Goal: Task Accomplishment & Management: Manage account settings

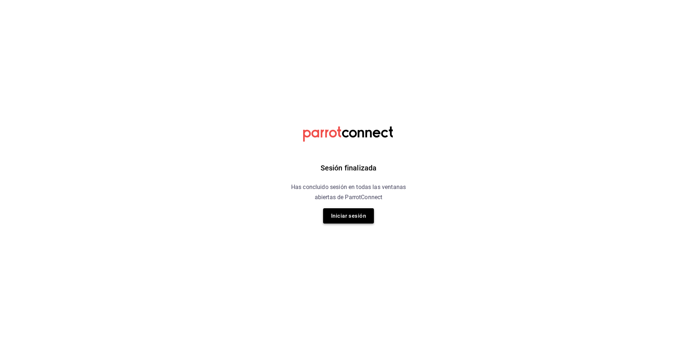
click at [347, 215] on button "Iniciar sesión" at bounding box center [348, 215] width 51 height 15
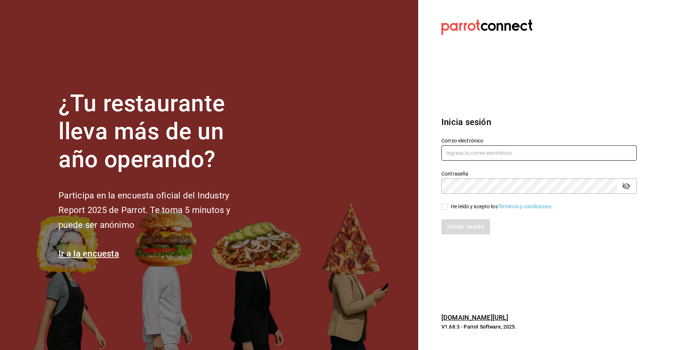
type input "[EMAIL_ADDRESS][PERSON_NAME][DOMAIN_NAME]"
click at [446, 208] on input "He leído y acepto los Términos y condiciones." at bounding box center [445, 206] width 7 height 7
checkbox input "true"
click at [455, 222] on button "Iniciar sesión" at bounding box center [466, 226] width 49 height 15
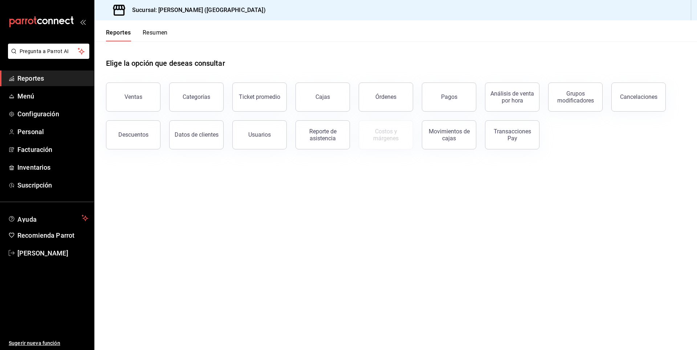
click at [214, 182] on main "Elige la opción que deseas consultar Ventas Categorías Ticket promedio Cajas Ór…" at bounding box center [395, 195] width 603 height 308
click at [32, 125] on link "Personal" at bounding box center [47, 132] width 94 height 16
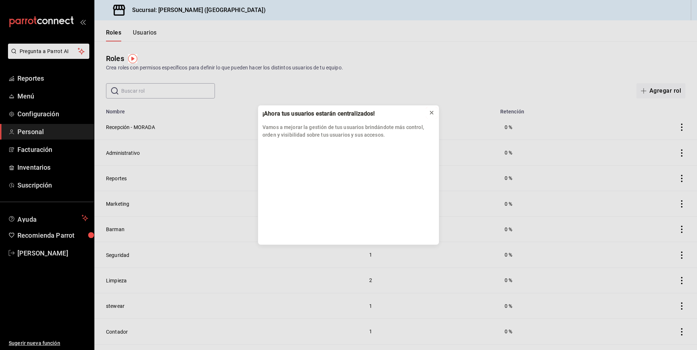
click at [432, 113] on icon at bounding box center [431, 112] width 3 height 3
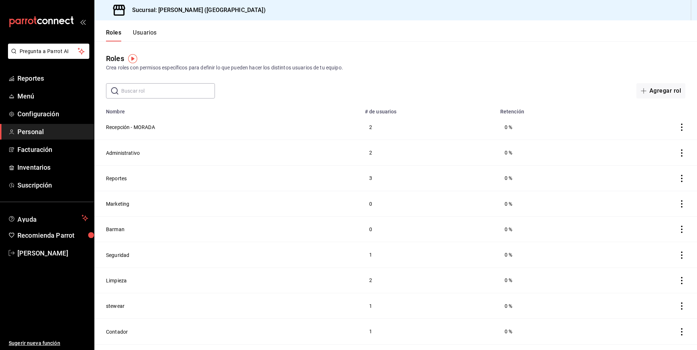
click at [145, 33] on button "Usuarios" at bounding box center [145, 35] width 24 height 12
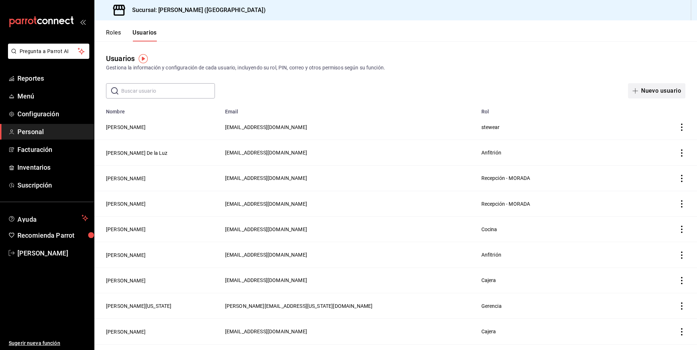
click at [657, 90] on button "Nuevo usuario" at bounding box center [656, 90] width 57 height 15
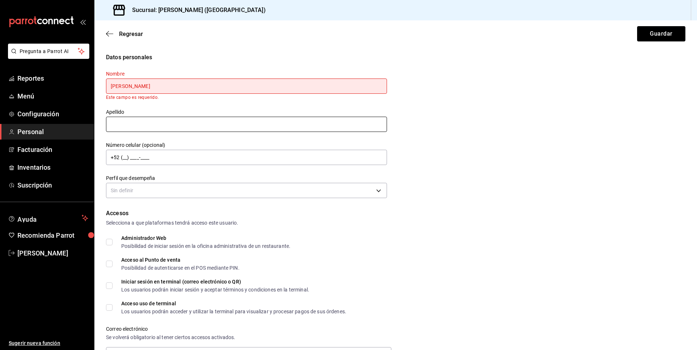
click at [133, 127] on div "Apellido" at bounding box center [246, 121] width 281 height 24
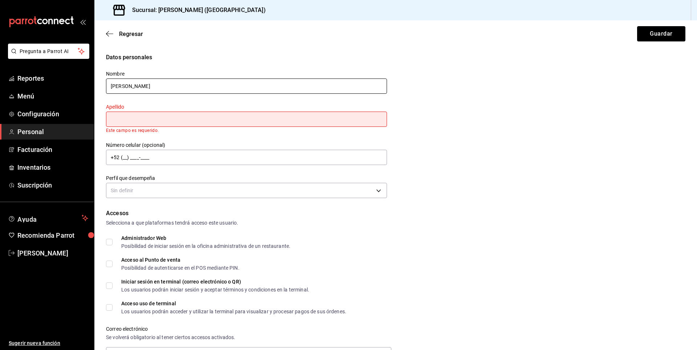
drag, startPoint x: 127, startPoint y: 87, endPoint x: 154, endPoint y: 87, distance: 27.2
click at [177, 86] on input "[PERSON_NAME]" at bounding box center [246, 85] width 281 height 15
type input "Oscar"
click at [128, 120] on input "text" at bounding box center [246, 119] width 281 height 15
paste input "[PERSON_NAME]"
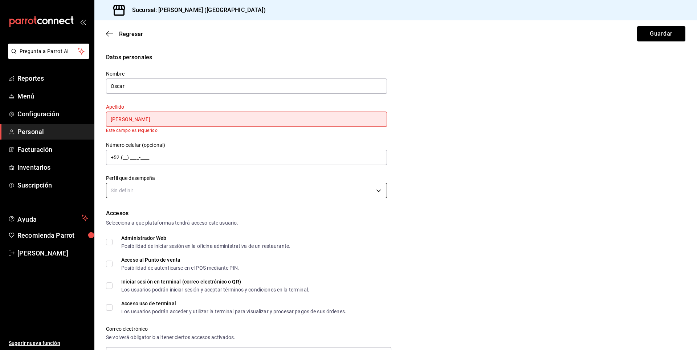
type input "[PERSON_NAME]"
click at [256, 189] on body "Pregunta a Parrot AI Reportes Menú Configuración Personal Facturación Inventari…" at bounding box center [348, 175] width 697 height 350
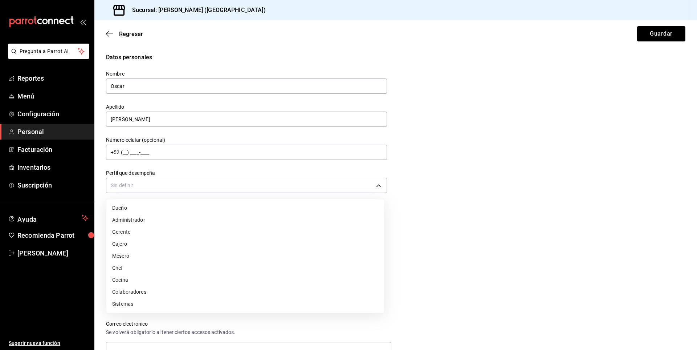
click at [145, 153] on div at bounding box center [348, 175] width 697 height 350
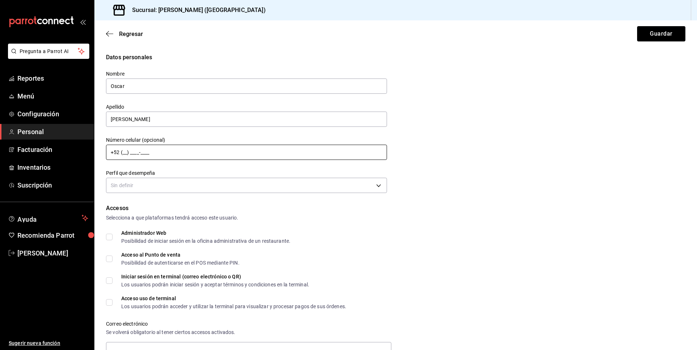
click at [165, 151] on input "+52 (__) ____-____" at bounding box center [246, 152] width 281 height 15
click at [240, 188] on body "Pregunta a Parrot AI Reportes Menú Configuración Personal Facturación Inventari…" at bounding box center [348, 175] width 697 height 350
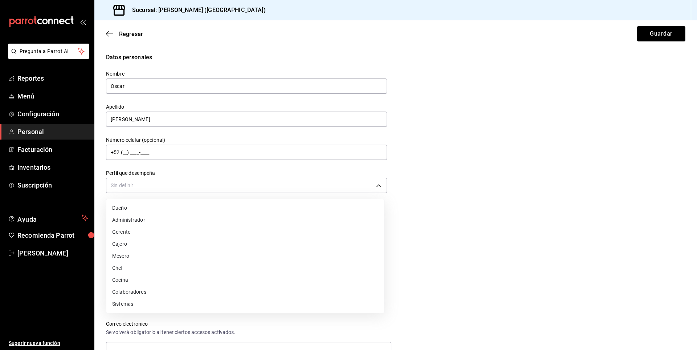
click at [124, 258] on li "Mesero" at bounding box center [245, 256] width 278 height 12
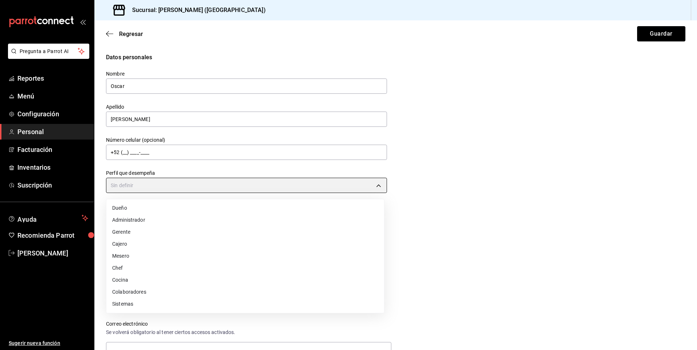
type input "WAITER"
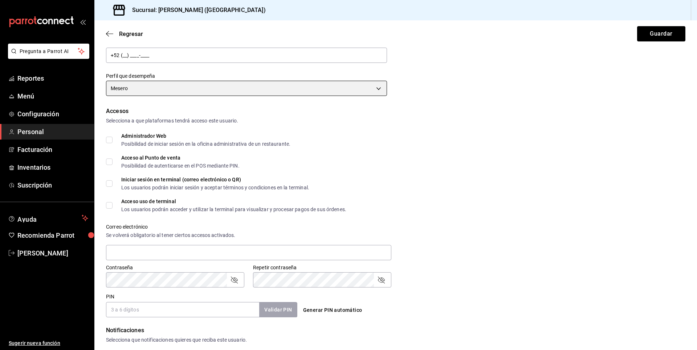
scroll to position [145, 0]
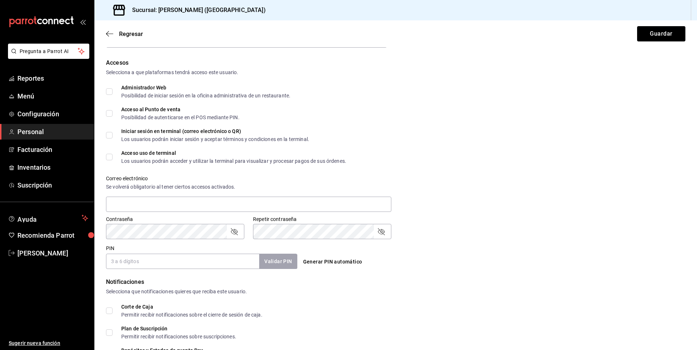
drag, startPoint x: 108, startPoint y: 91, endPoint x: 132, endPoint y: 116, distance: 34.7
click at [108, 91] on input "Administrador Web Posibilidad de iniciar sesión en la oficina administrativa de…" at bounding box center [109, 91] width 7 height 7
click at [110, 93] on input "Administrador Web Posibilidad de iniciar sesión en la oficina administrativa de…" at bounding box center [109, 91] width 7 height 7
checkbox input "false"
click at [113, 114] on span "Acceso al Punto de venta Posibilidad de autenticarse en el POS mediante PIN." at bounding box center [176, 113] width 127 height 13
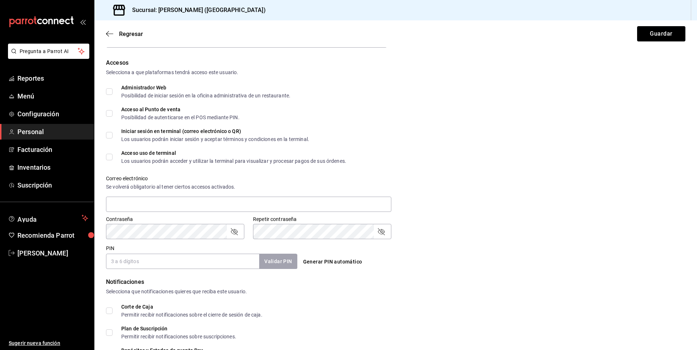
click at [113, 114] on input "Acceso al Punto de venta Posibilidad de autenticarse en el POS mediante PIN." at bounding box center [109, 113] width 7 height 7
checkbox input "true"
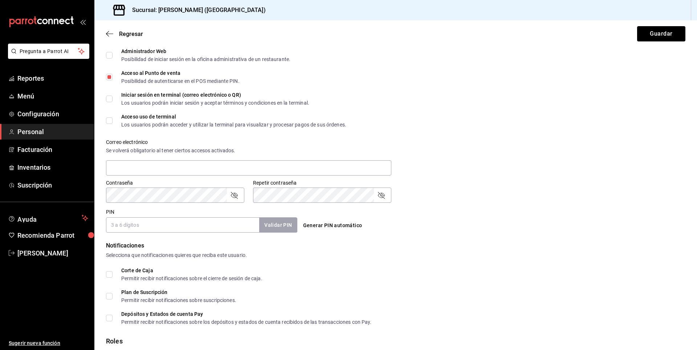
scroll to position [218, 0]
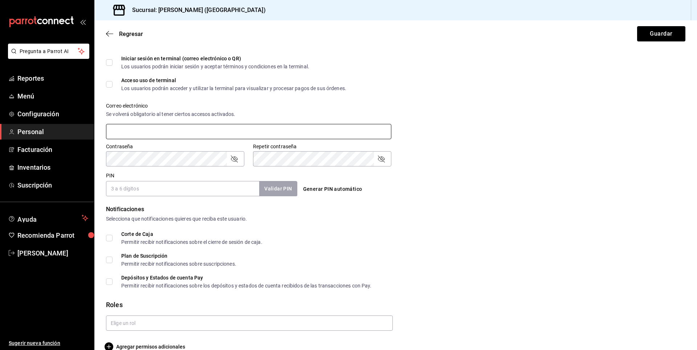
click at [145, 133] on input "text" at bounding box center [248, 131] width 285 height 15
type input "------"
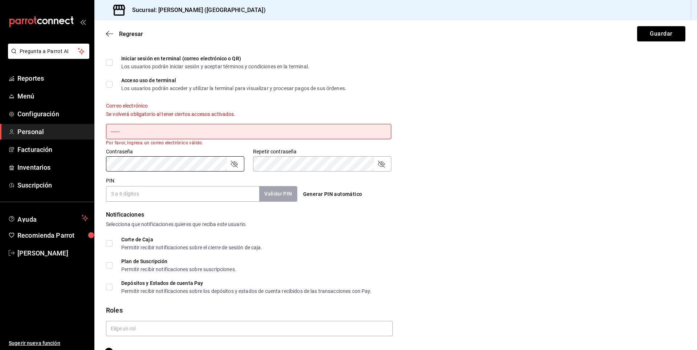
click at [508, 242] on div "Corte de Caja Permitir recibir notificaciones sobre el cierre de sesión de caja." at bounding box center [396, 243] width 580 height 13
drag, startPoint x: 134, startPoint y: 133, endPoint x: 54, endPoint y: 133, distance: 79.5
click at [54, 133] on div "Pregunta a Parrot AI Reportes Menú Configuración Personal Facturación Inventari…" at bounding box center [348, 175] width 697 height 350
click at [409, 207] on form "Datos personales Nombre [PERSON_NAME] Apellido [PERSON_NAME] Número celular (op…" at bounding box center [396, 95] width 580 height 521
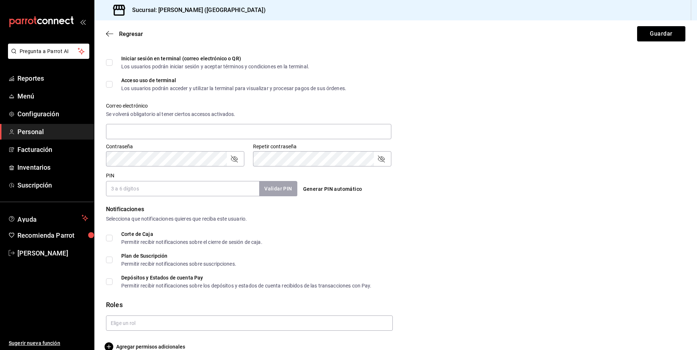
click at [182, 192] on input "PIN" at bounding box center [182, 188] width 153 height 15
type input "6647"
click at [352, 270] on div "Corte de Caja Permitir recibir notificaciones sobre el cierre de sesión de caja…" at bounding box center [396, 259] width 580 height 57
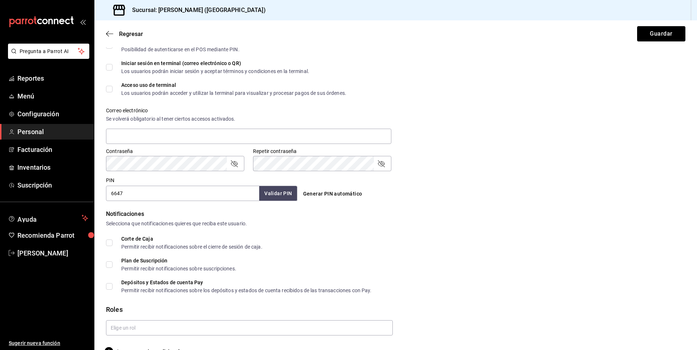
scroll to position [231, 0]
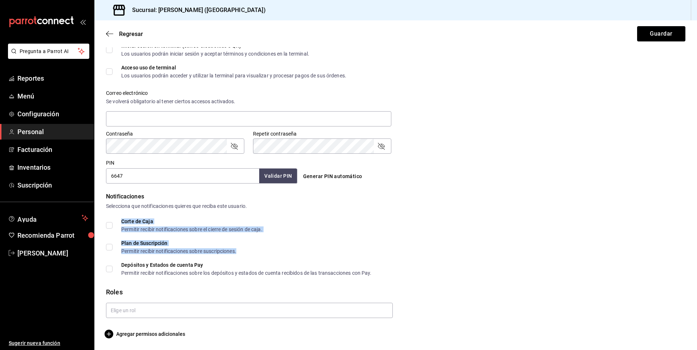
drag, startPoint x: 691, startPoint y: 209, endPoint x: 697, endPoint y: 242, distance: 33.6
click at [697, 242] on div "Regresar Guardar Datos personales Nombre [PERSON_NAME] Apellido [PERSON_NAME] N…" at bounding box center [395, 184] width 603 height 329
click at [452, 289] on div "Roles" at bounding box center [396, 292] width 580 height 10
click at [110, 335] on icon "button" at bounding box center [109, 333] width 9 height 9
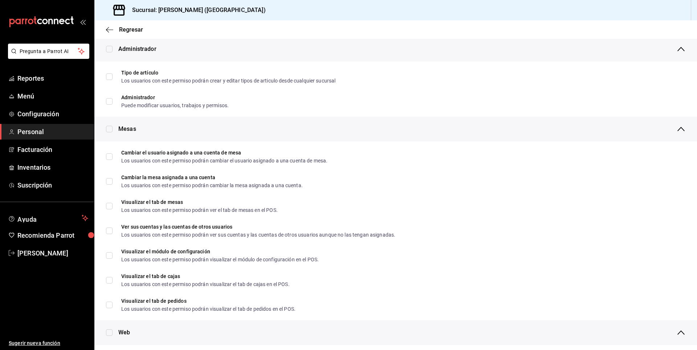
scroll to position [0, 0]
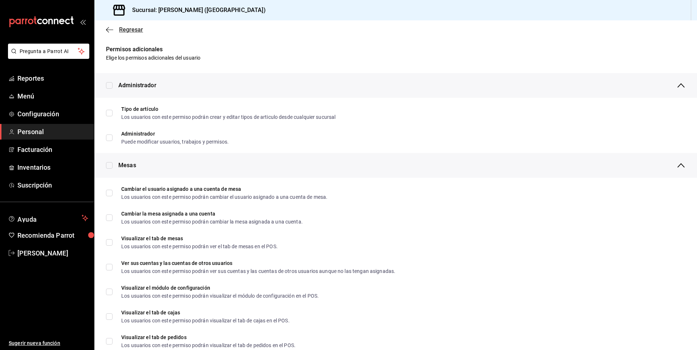
click at [112, 27] on icon "button" at bounding box center [109, 30] width 7 height 7
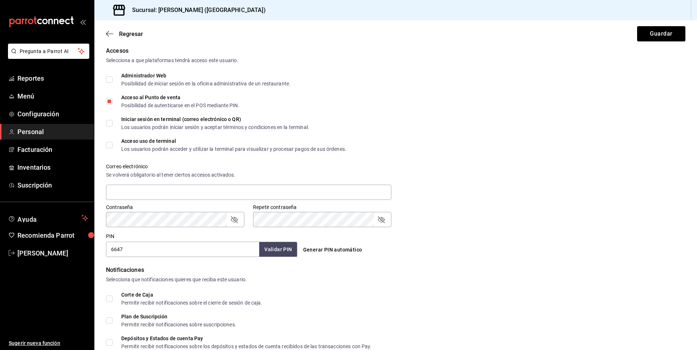
scroll to position [158, 0]
drag, startPoint x: 108, startPoint y: 251, endPoint x: 121, endPoint y: 250, distance: 13.1
click at [127, 250] on input "6647" at bounding box center [182, 248] width 153 height 15
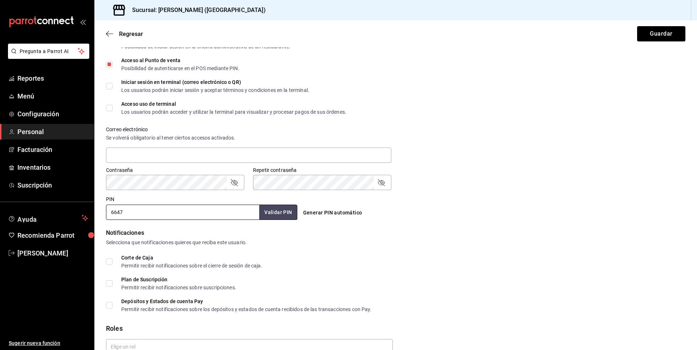
scroll to position [231, 0]
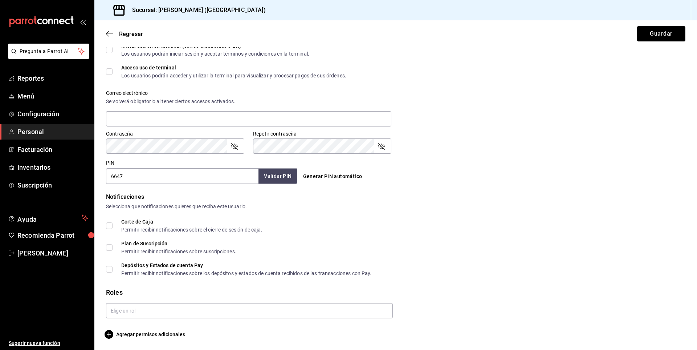
drag, startPoint x: 274, startPoint y: 179, endPoint x: 284, endPoint y: 181, distance: 10.1
click at [274, 178] on button "Validar PIN" at bounding box center [278, 176] width 39 height 16
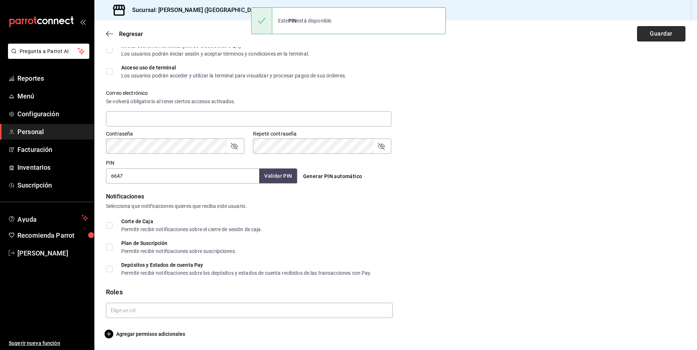
click at [662, 36] on button "Guardar" at bounding box center [661, 33] width 48 height 15
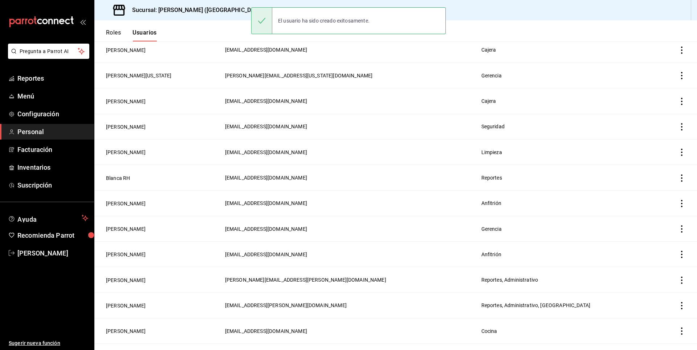
scroll to position [256, 0]
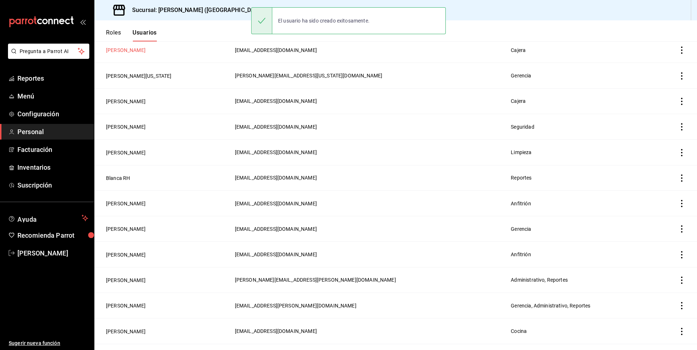
click at [146, 46] on button "[PERSON_NAME]" at bounding box center [126, 49] width 40 height 7
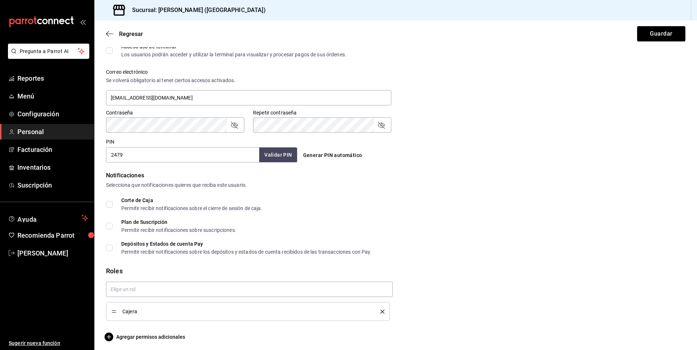
scroll to position [255, 0]
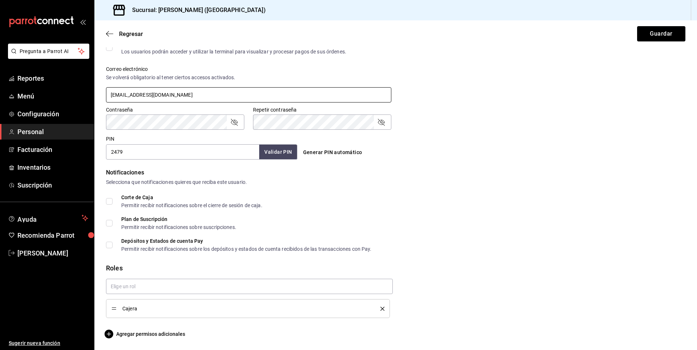
drag, startPoint x: 126, startPoint y: 334, endPoint x: 258, endPoint y: 98, distance: 270.3
click at [258, 98] on form "Datos personales Nombre [PERSON_NAME] Apellido [PERSON_NAME] Número celular (op…" at bounding box center [396, 68] width 580 height 540
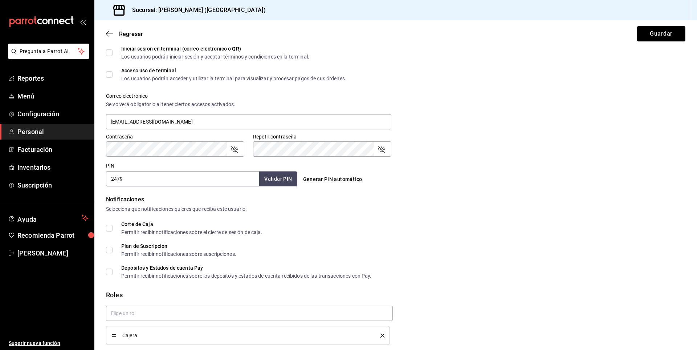
scroll to position [218, 0]
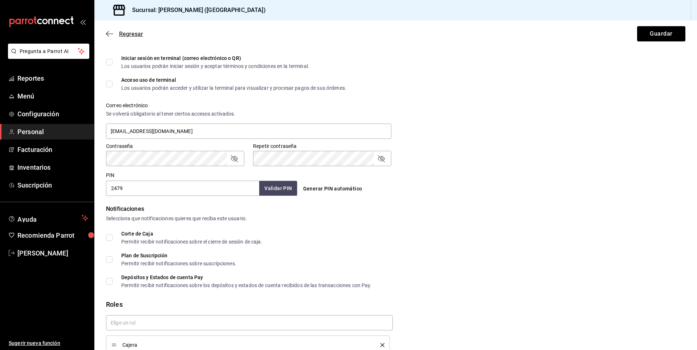
click at [108, 33] on icon "button" at bounding box center [107, 33] width 3 height 5
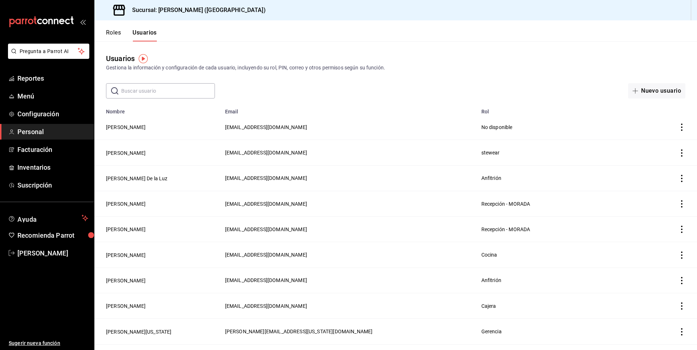
click at [142, 96] on input "text" at bounding box center [168, 91] width 94 height 15
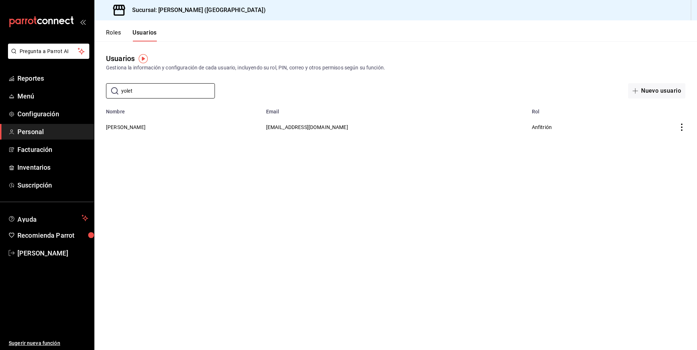
type input "yolet"
click at [153, 132] on td "[PERSON_NAME]" at bounding box center [177, 126] width 167 height 25
click at [139, 128] on button "[PERSON_NAME]" at bounding box center [126, 126] width 40 height 7
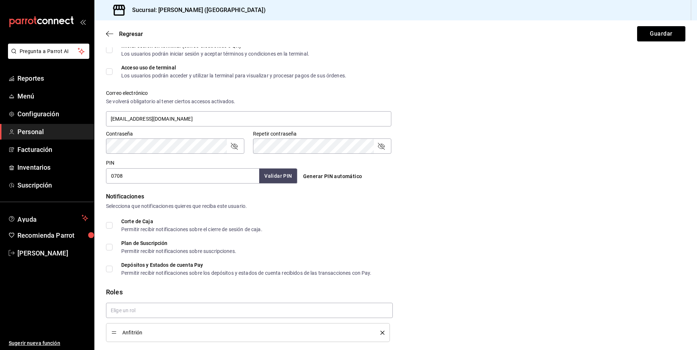
scroll to position [255, 0]
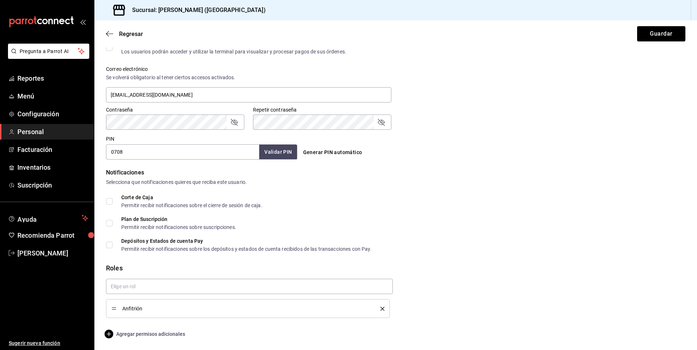
click at [146, 336] on span "Agregar permisos adicionales" at bounding box center [145, 333] width 79 height 9
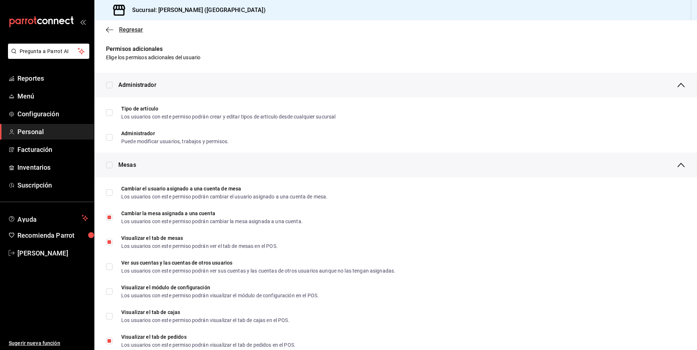
scroll to position [0, 0]
click at [102, 28] on div "Regresar" at bounding box center [395, 29] width 603 height 19
click at [110, 29] on icon "button" at bounding box center [109, 30] width 7 height 7
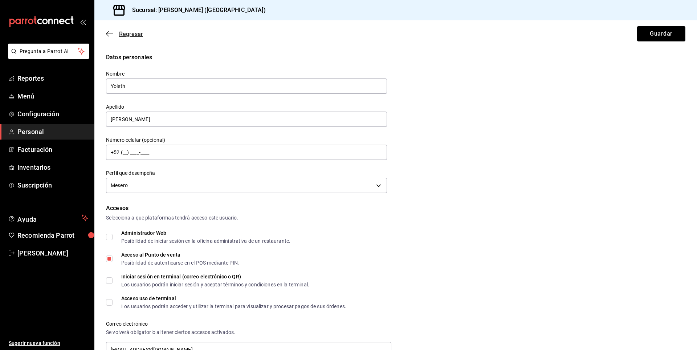
click at [107, 33] on icon "button" at bounding box center [109, 34] width 7 height 7
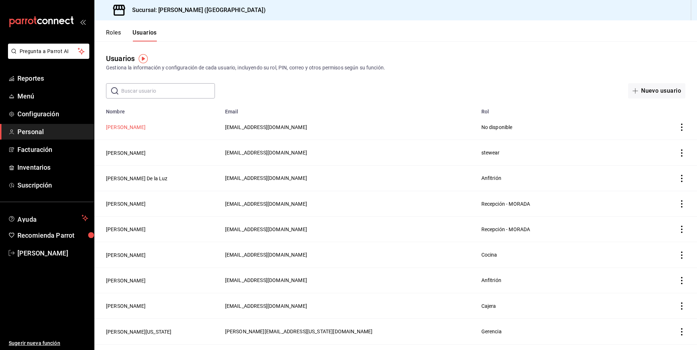
click at [146, 126] on button "[PERSON_NAME]" at bounding box center [126, 126] width 40 height 7
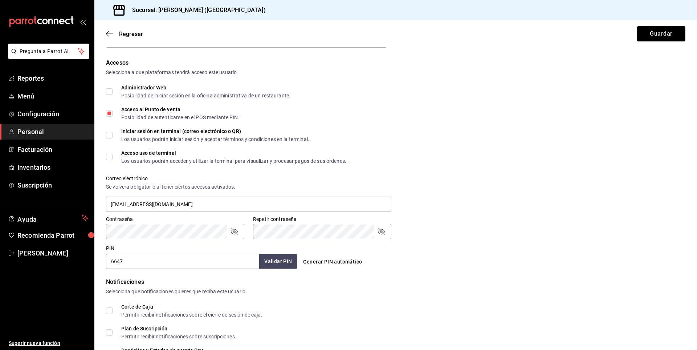
scroll to position [231, 0]
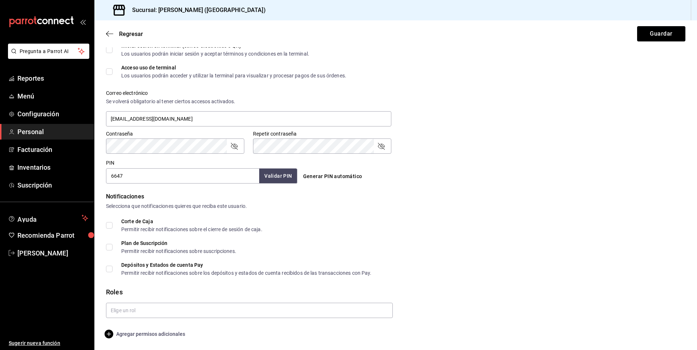
click at [111, 334] on icon "button" at bounding box center [109, 333] width 9 height 9
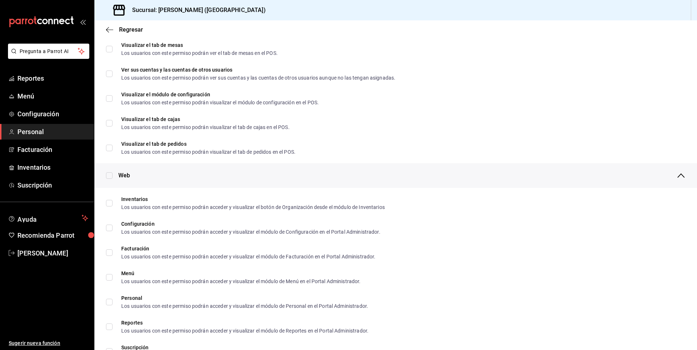
scroll to position [85, 0]
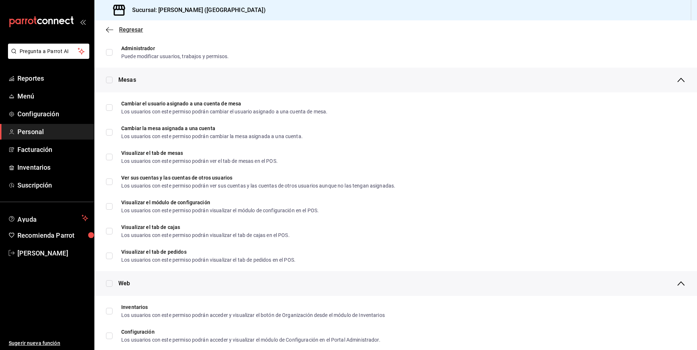
drag, startPoint x: 109, startPoint y: 32, endPoint x: 144, endPoint y: 121, distance: 95.7
click at [109, 32] on icon "button" at bounding box center [109, 30] width 7 height 7
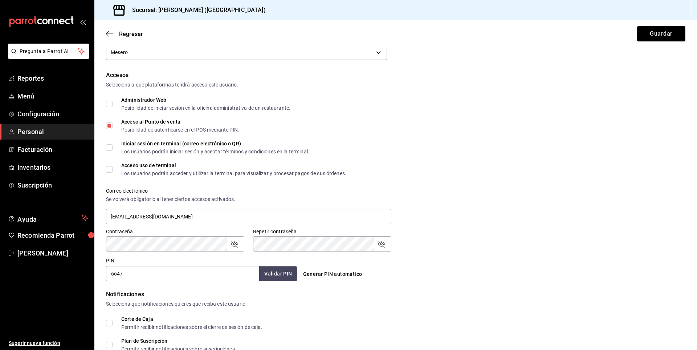
scroll to position [231, 0]
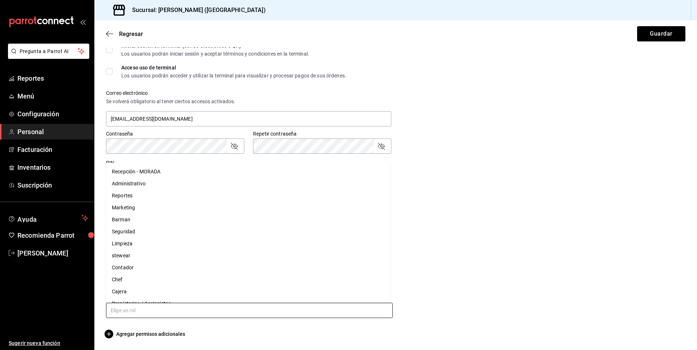
click at [122, 308] on input "text" at bounding box center [249, 310] width 287 height 15
click at [132, 282] on li "Anfitrión" at bounding box center [248, 282] width 284 height 12
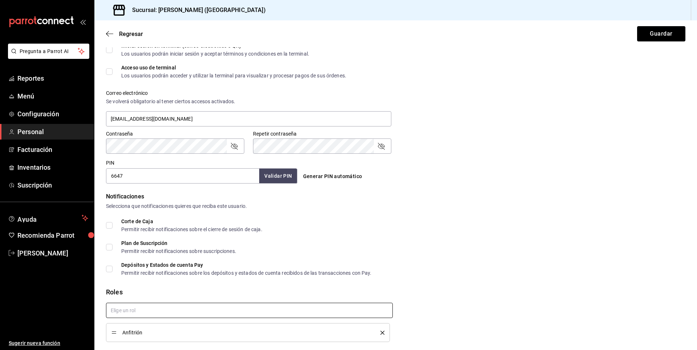
scroll to position [255, 0]
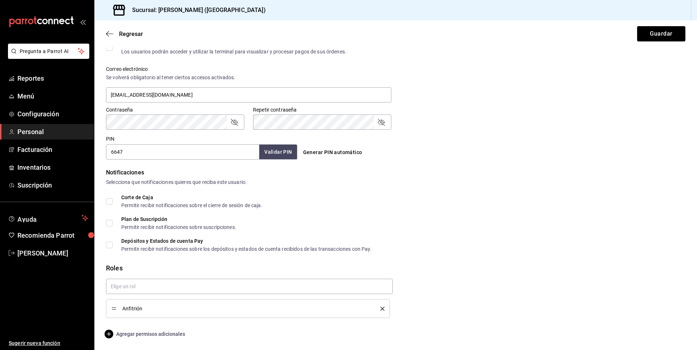
click at [131, 337] on span "Agregar permisos adicionales" at bounding box center [145, 333] width 79 height 9
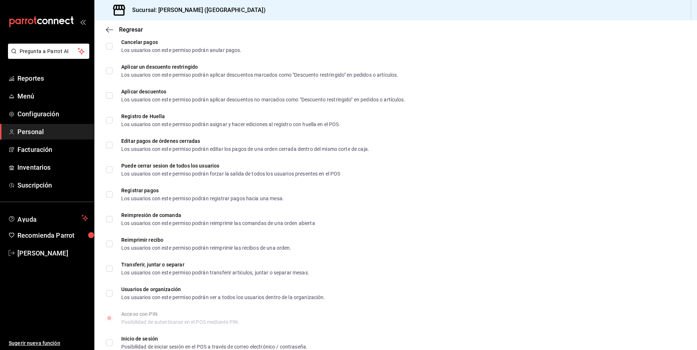
scroll to position [938, 0]
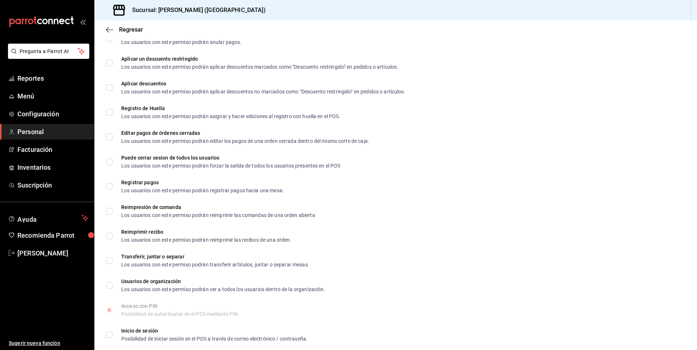
drag, startPoint x: 106, startPoint y: 31, endPoint x: 112, endPoint y: 39, distance: 9.7
click at [106, 31] on icon "button" at bounding box center [109, 30] width 7 height 7
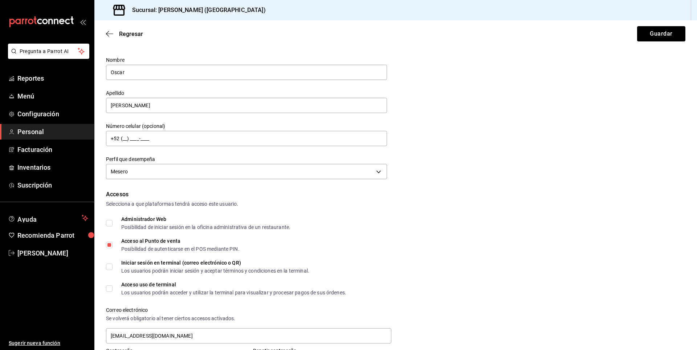
scroll to position [0, 0]
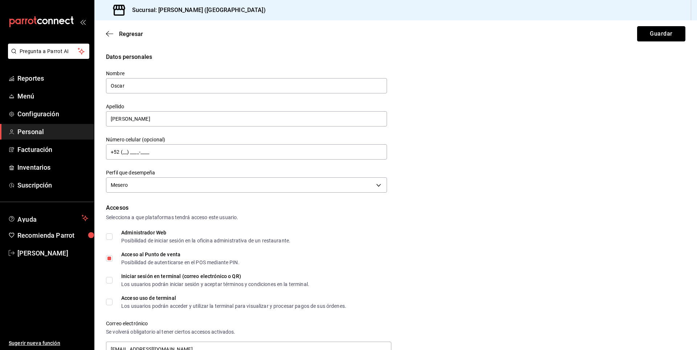
click at [659, 30] on button "Guardar" at bounding box center [661, 33] width 48 height 15
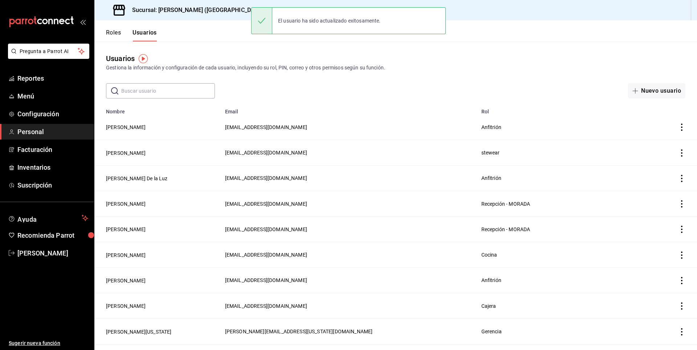
click at [143, 93] on input "text" at bounding box center [168, 91] width 94 height 15
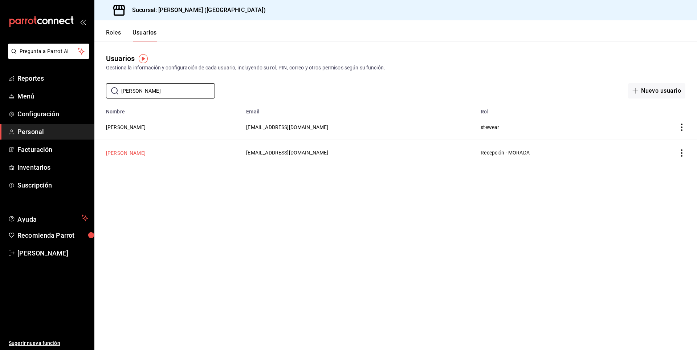
type input "[PERSON_NAME]"
click at [141, 150] on main "Usuarios Gestiona la información y configuración de cada usuario, incluyendo su…" at bounding box center [395, 195] width 603 height 308
click at [123, 122] on td "[PERSON_NAME]" at bounding box center [167, 126] width 147 height 25
click at [132, 131] on button "[PERSON_NAME]" at bounding box center [126, 126] width 40 height 7
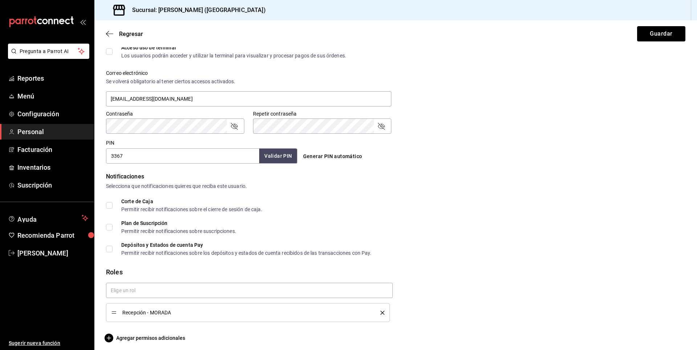
scroll to position [255, 0]
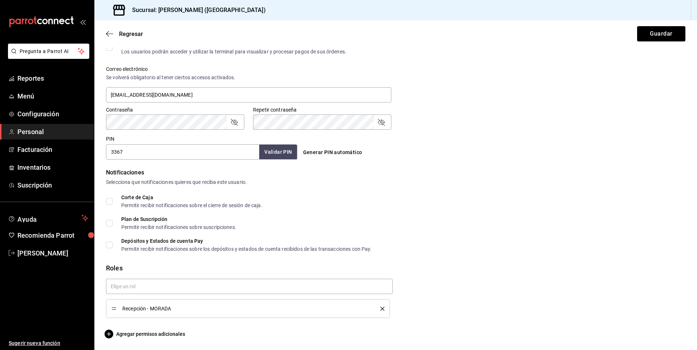
click at [334, 314] on li "Recepción - MORADA" at bounding box center [248, 308] width 284 height 19
click at [118, 309] on div "Recepción - MORADA" at bounding box center [248, 308] width 273 height 8
click at [122, 331] on span "Agregar permisos adicionales" at bounding box center [145, 333] width 79 height 9
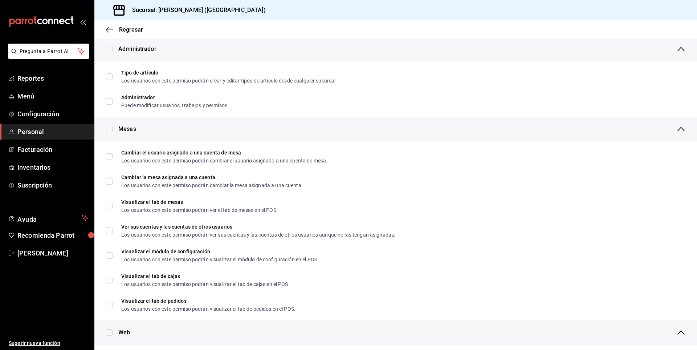
scroll to position [0, 0]
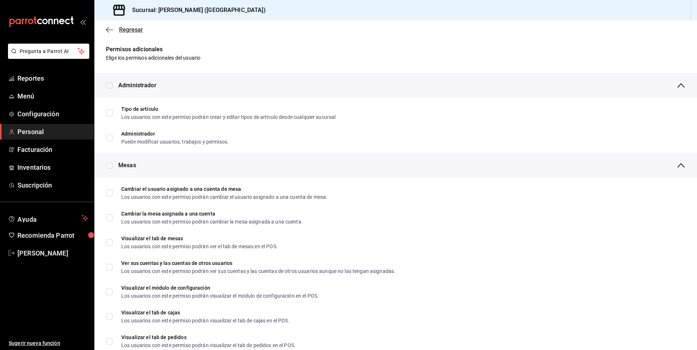
click at [109, 29] on icon "button" at bounding box center [109, 30] width 7 height 7
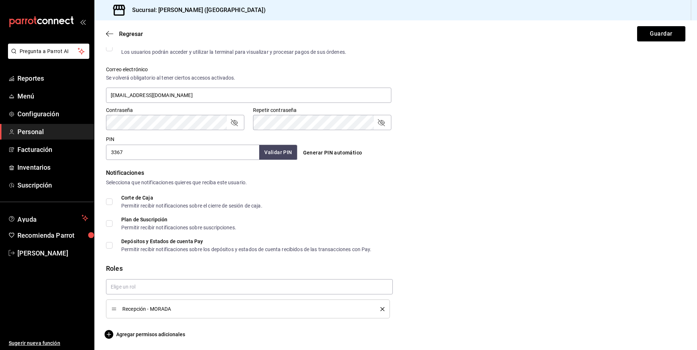
scroll to position [255, 0]
click at [381, 308] on icon "delete" at bounding box center [383, 309] width 4 height 4
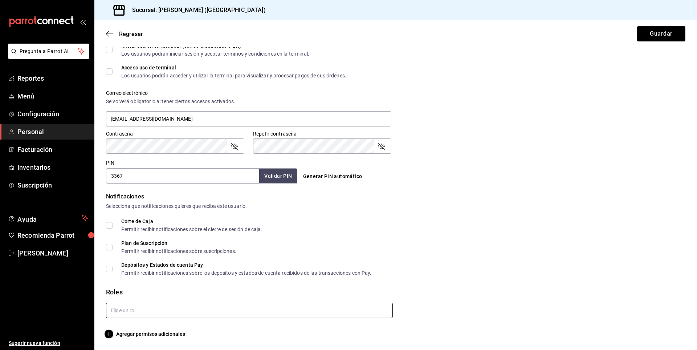
click at [126, 312] on input "text" at bounding box center [249, 310] width 287 height 15
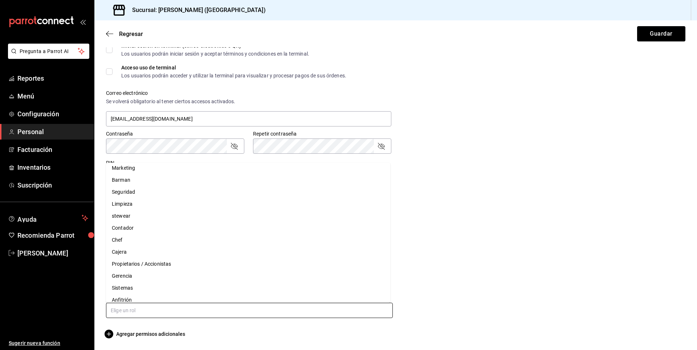
scroll to position [58, 0]
click at [153, 231] on li "Cajera" at bounding box center [248, 234] width 284 height 12
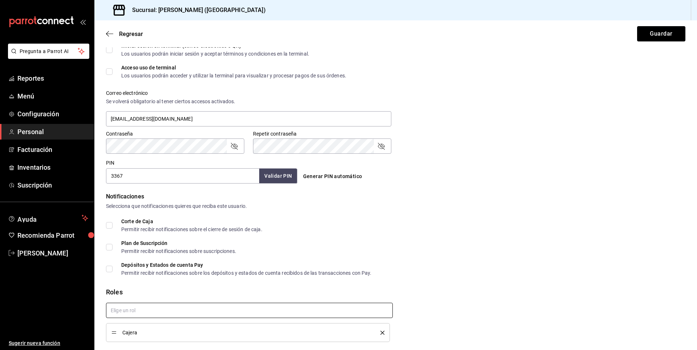
checkbox input "true"
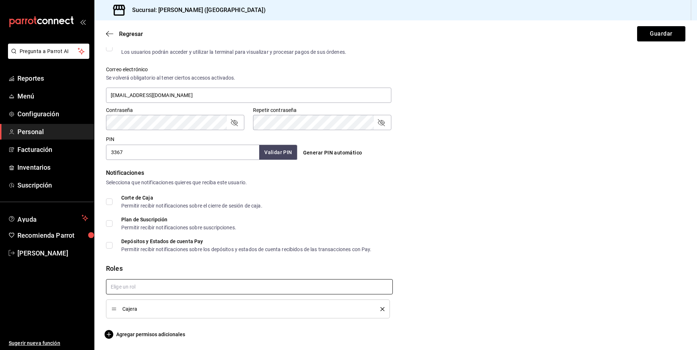
scroll to position [255, 0]
click at [128, 333] on span "Agregar permisos adicionales" at bounding box center [145, 333] width 79 height 9
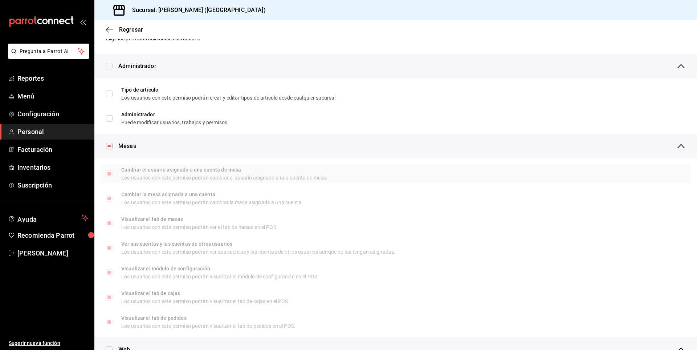
scroll to position [0, 0]
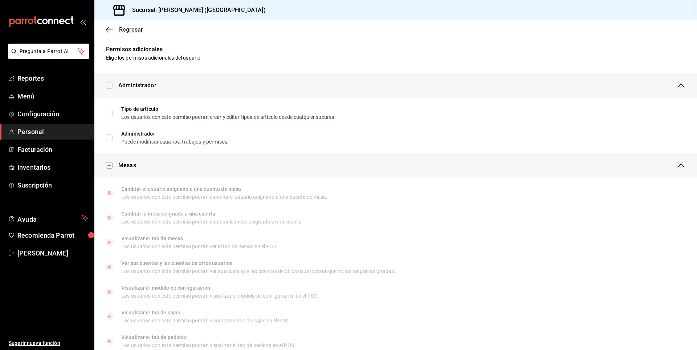
click at [106, 31] on div "Regresar" at bounding box center [395, 29] width 603 height 19
click at [108, 31] on icon "button" at bounding box center [107, 29] width 3 height 5
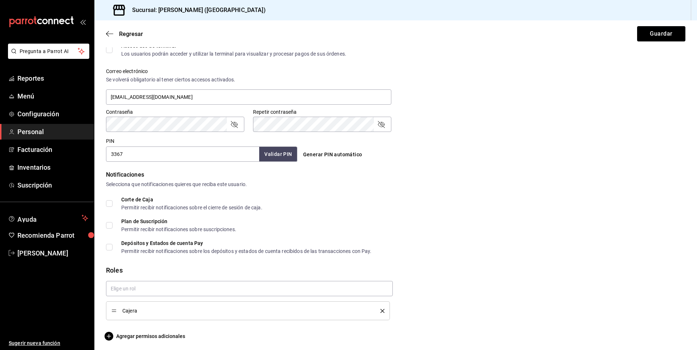
scroll to position [255, 0]
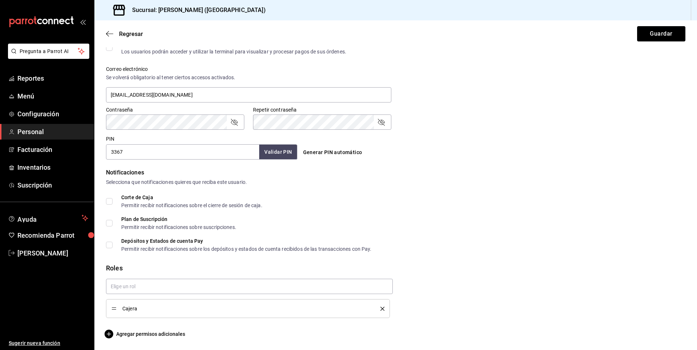
click at [110, 199] on input "Corte de Caja Permitir recibir notificaciones sobre el cierre de sesión de caja." at bounding box center [109, 201] width 7 height 7
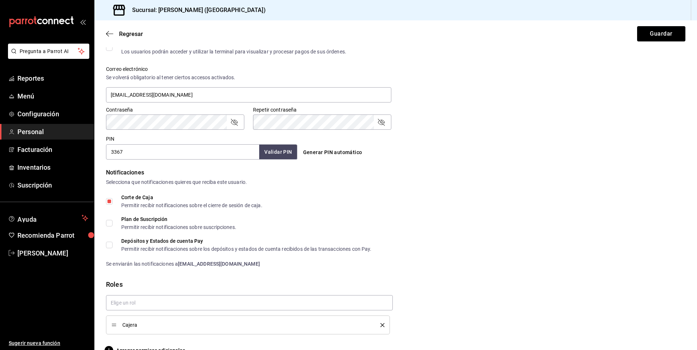
click at [109, 200] on input "Corte de Caja Permitir recibir notificaciones sobre el cierre de sesión de caja." at bounding box center [109, 201] width 7 height 7
checkbox input "false"
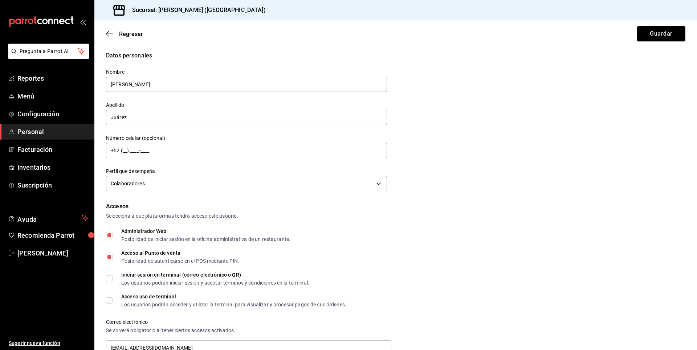
scroll to position [0, 0]
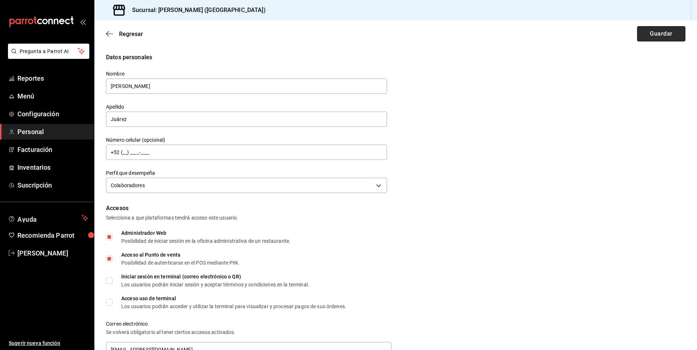
click at [662, 35] on button "Guardar" at bounding box center [661, 33] width 48 height 15
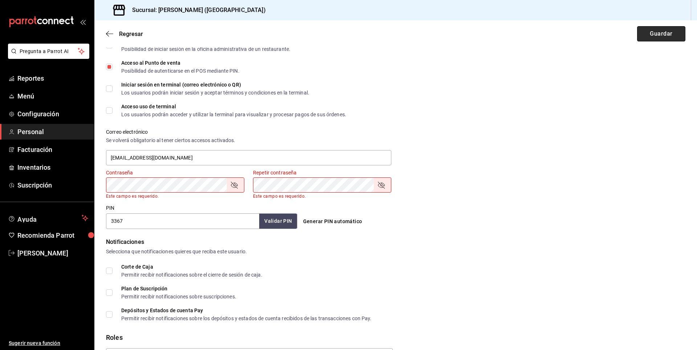
click at [651, 35] on button "Guardar" at bounding box center [661, 33] width 48 height 15
click at [235, 184] on icon "passwordField" at bounding box center [234, 185] width 9 height 9
click at [385, 184] on div "Repetir contraseña" at bounding box center [322, 184] width 138 height 15
click at [375, 185] on div "Repetir contraseña" at bounding box center [322, 184] width 138 height 15
click at [378, 186] on icon "passwordField" at bounding box center [381, 185] width 9 height 9
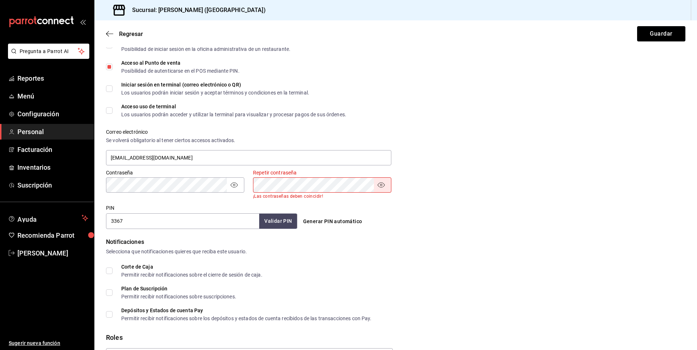
click at [379, 186] on icon "passwordField" at bounding box center [381, 185] width 9 height 9
click at [397, 252] on div "Notificaciones Selecciona que notificaciones quieres que reciba este usuario." at bounding box center [396, 247] width 580 height 18
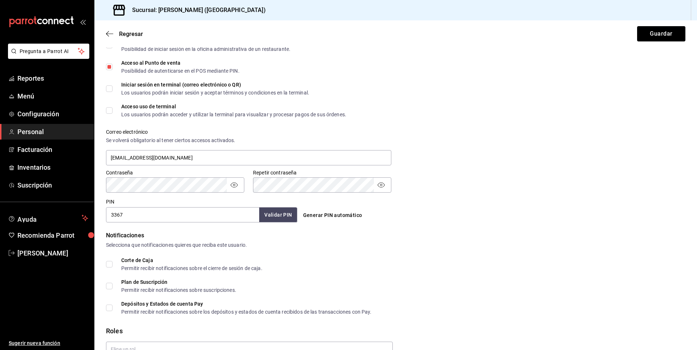
click at [466, 223] on form "Datos personales Nombre [PERSON_NAME] Apellido Juárez Número celular (opcional)…" at bounding box center [396, 131] width 580 height 540
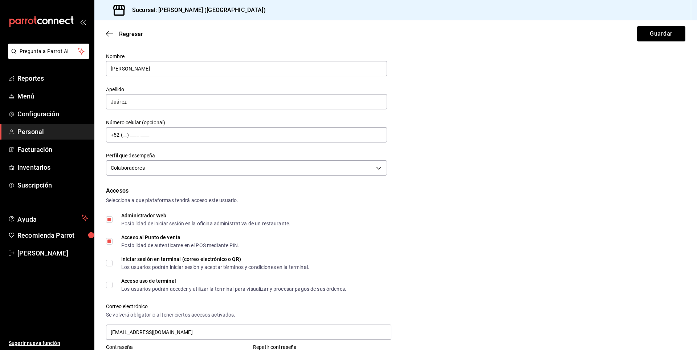
scroll to position [36, 0]
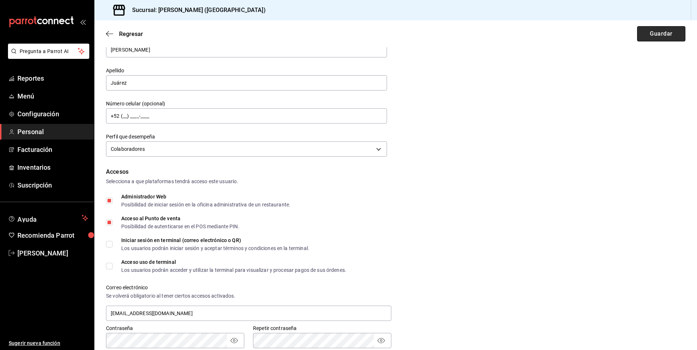
click at [643, 34] on button "Guardar" at bounding box center [661, 33] width 48 height 15
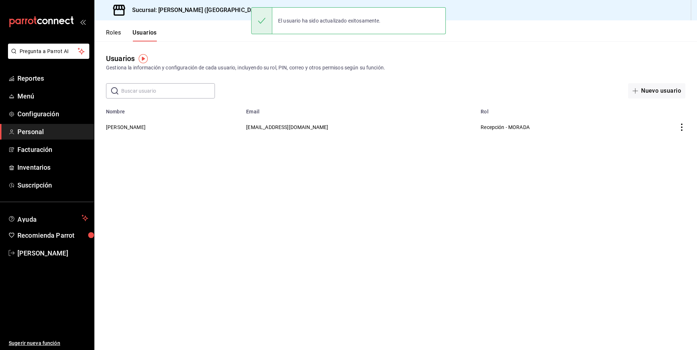
click at [361, 161] on main "Usuarios Gestiona la información y configuración de cada usuario, incluyendo su…" at bounding box center [395, 195] width 603 height 308
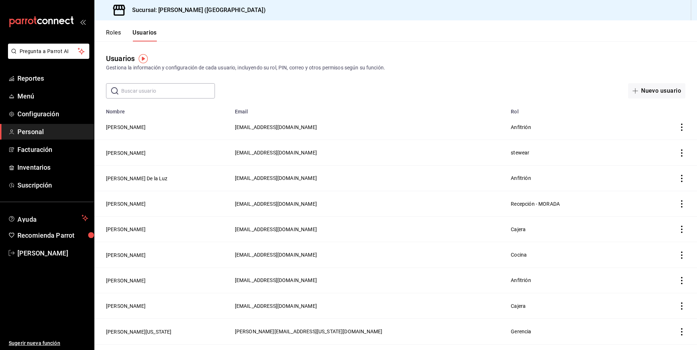
drag, startPoint x: 153, startPoint y: 92, endPoint x: 161, endPoint y: 92, distance: 7.3
click at [153, 92] on input "text" at bounding box center [168, 91] width 94 height 15
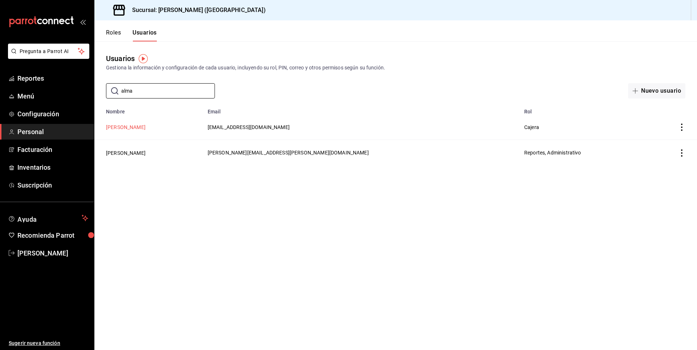
type input "alma"
click at [130, 128] on button "[PERSON_NAME]" at bounding box center [126, 126] width 40 height 7
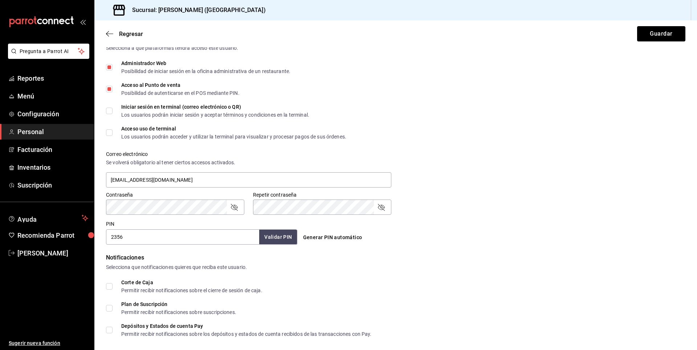
scroll to position [37, 0]
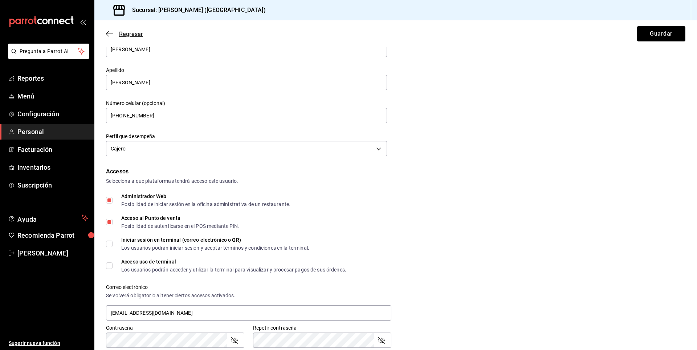
click at [108, 34] on icon "button" at bounding box center [109, 33] width 7 height 0
